Goal: Information Seeking & Learning: Learn about a topic

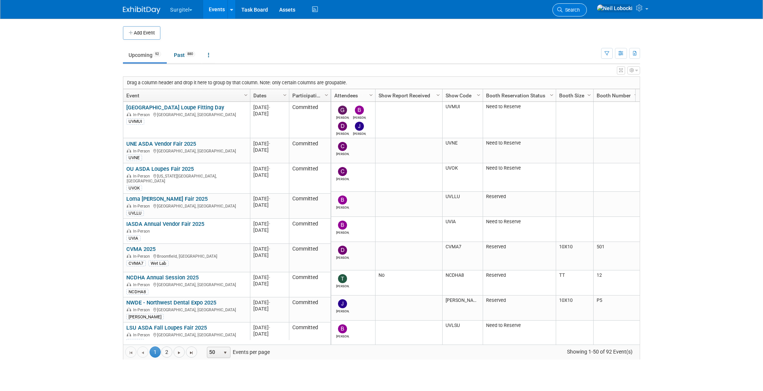
click at [579, 7] on span "Search" at bounding box center [570, 10] width 17 height 6
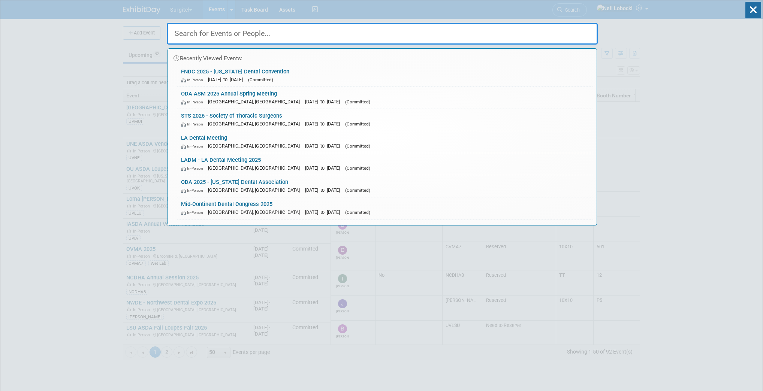
click at [385, 34] on input "text" at bounding box center [382, 34] width 431 height 22
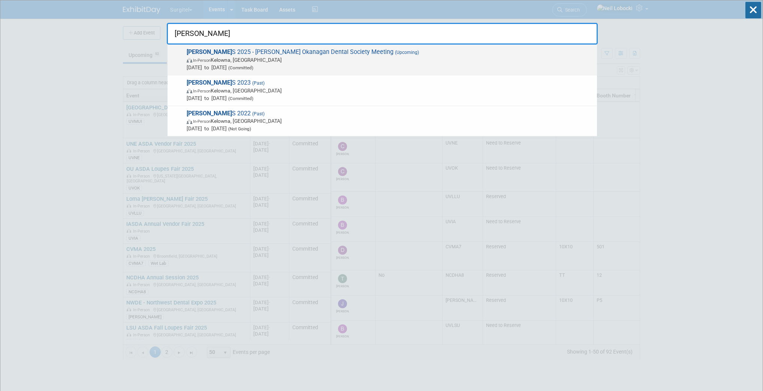
type input "[PERSON_NAME]"
click at [322, 54] on span "[PERSON_NAME] S 2025 - [PERSON_NAME] Dental Society Meeting (Upcoming) In-Perso…" at bounding box center [388, 59] width 409 height 23
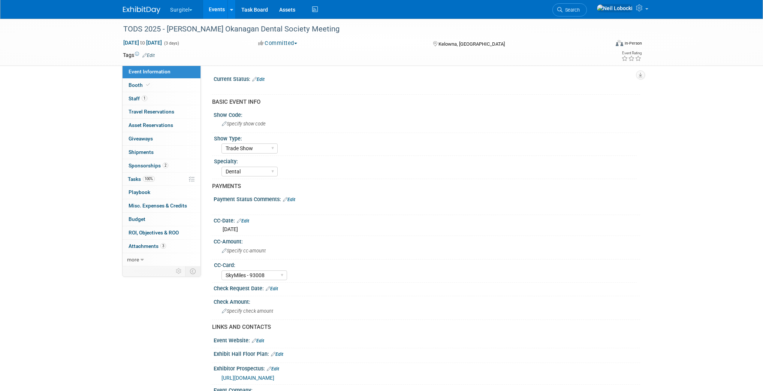
select select "Trade Show"
select select "Dental"
select select "SkyMiles - 93008"
select select "No"
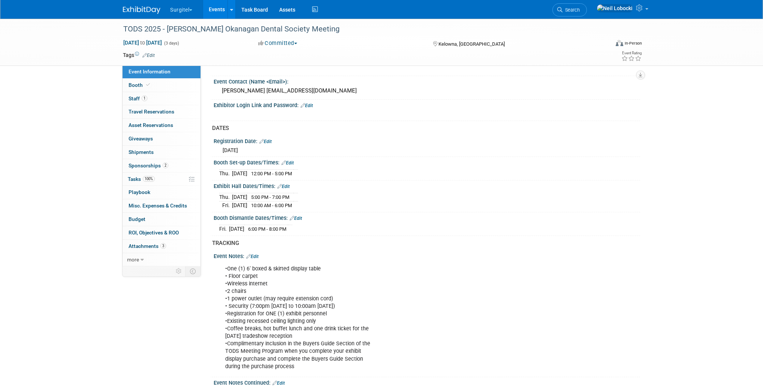
scroll to position [384, 0]
click at [157, 165] on span "Sponsorships 2" at bounding box center [148, 166] width 40 height 6
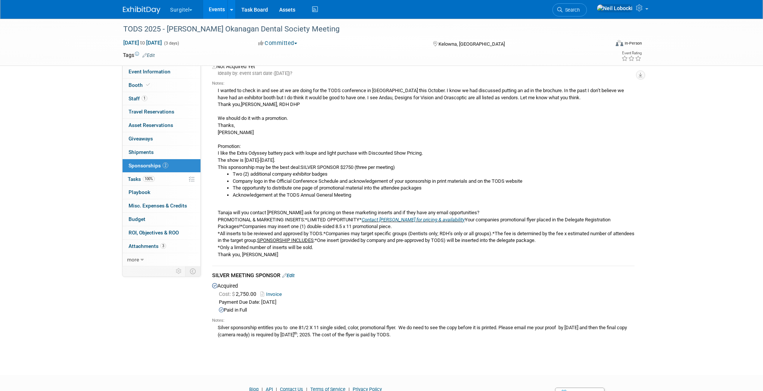
scroll to position [85, 0]
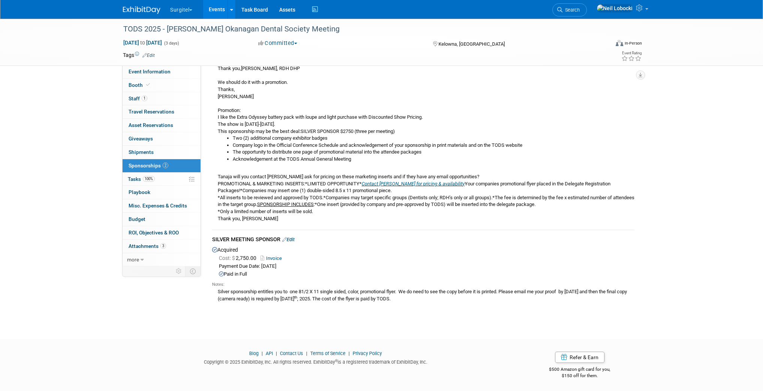
click at [279, 258] on link "Invoice" at bounding box center [272, 258] width 24 height 6
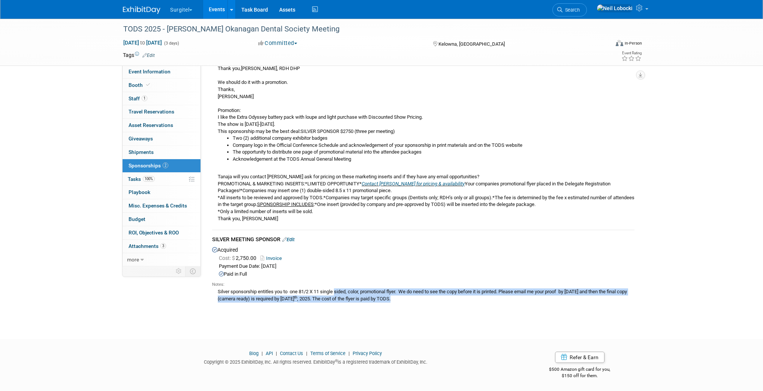
drag, startPoint x: 443, startPoint y: 298, endPoint x: 216, endPoint y: 292, distance: 227.1
click at [216, 292] on div "Silver sponsorship entitles you to one 81/2 X 11 single sided, color, promotion…" at bounding box center [423, 295] width 422 height 15
copy div "Silver sponsorship entitles you to one 81/2 X 11 single sided, color, promotion…"
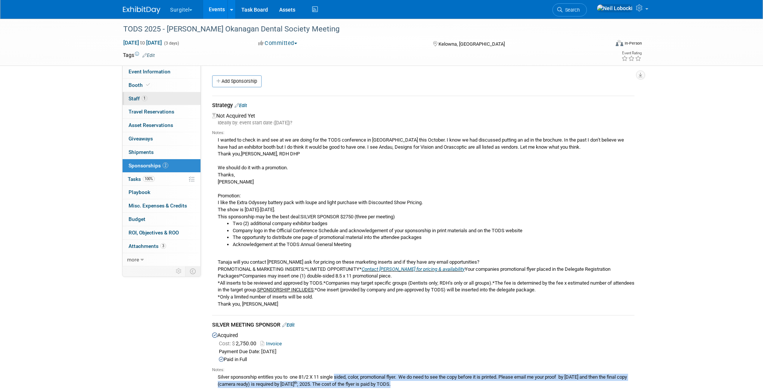
click at [155, 102] on link "1 Staff 1" at bounding box center [161, 98] width 78 height 13
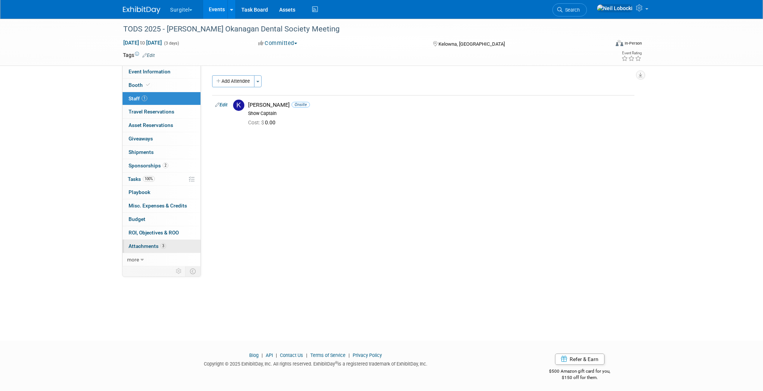
click at [173, 246] on link "3 Attachments 3" at bounding box center [161, 246] width 78 height 13
